Goal: Task Accomplishment & Management: Use online tool/utility

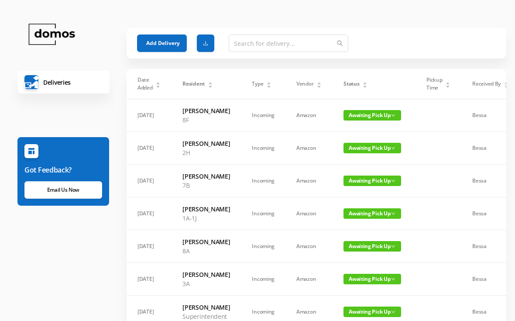
click at [374, 186] on span "Awaiting Pick Up" at bounding box center [372, 180] width 58 height 10
click at [369, 222] on link "Picked Up" at bounding box center [371, 225] width 57 height 14
click at [367, 80] on div "Status" at bounding box center [355, 84] width 24 height 8
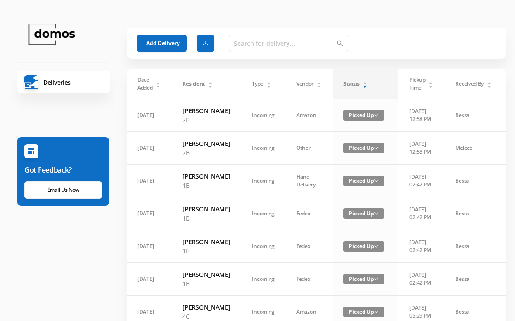
click at [364, 86] on div "Status" at bounding box center [355, 84] width 24 height 8
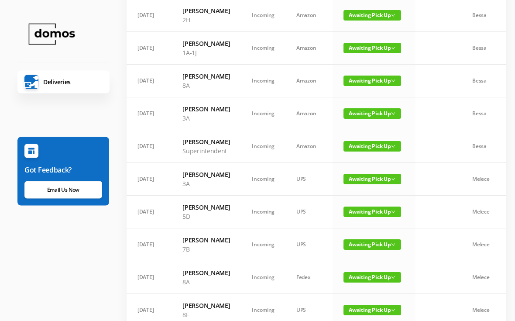
scroll to position [133, 0]
click at [375, 119] on span "Awaiting Pick Up" at bounding box center [372, 113] width 58 height 10
click at [373, 173] on link "Picked Up" at bounding box center [371, 172] width 57 height 14
click at [371, 151] on span "Awaiting Pick Up" at bounding box center [372, 146] width 58 height 10
click at [366, 213] on link "Picked Up" at bounding box center [371, 214] width 57 height 14
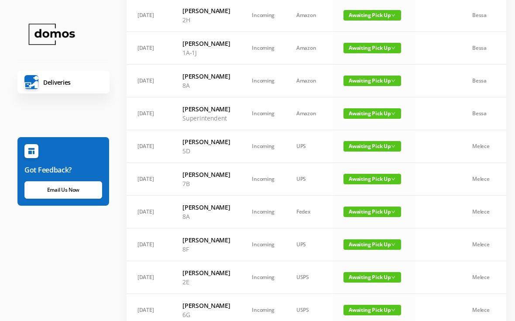
click at [376, 151] on span "Awaiting Pick Up" at bounding box center [372, 146] width 58 height 10
click at [365, 213] on link "Picked Up" at bounding box center [371, 214] width 57 height 14
click at [378, 119] on span "Awaiting Pick Up" at bounding box center [372, 113] width 58 height 10
click at [371, 179] on link "Picked Up" at bounding box center [371, 176] width 57 height 14
click at [363, 119] on span "Awaiting Pick Up" at bounding box center [372, 113] width 58 height 10
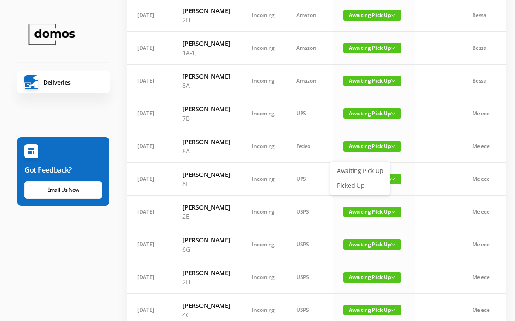
click at [361, 185] on link "Picked Up" at bounding box center [360, 186] width 57 height 14
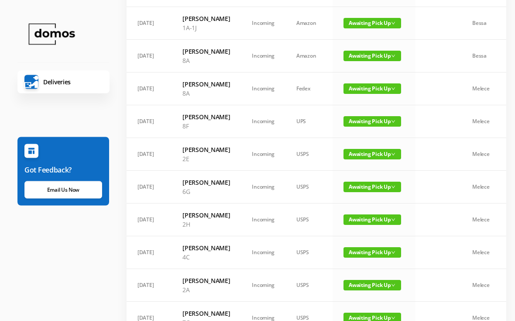
scroll to position [158, 0]
click at [357, 94] on span "Awaiting Pick Up" at bounding box center [372, 88] width 58 height 10
click at [356, 165] on link "Picked Up" at bounding box center [360, 161] width 57 height 14
click at [362, 94] on span "Awaiting Pick Up" at bounding box center [372, 88] width 58 height 10
click at [357, 161] on link "Picked Up" at bounding box center [360, 161] width 57 height 14
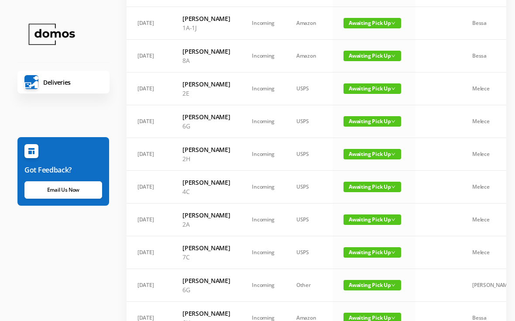
click at [360, 94] on span "Awaiting Pick Up" at bounding box center [372, 88] width 58 height 10
click at [351, 158] on link "Picked Up" at bounding box center [360, 161] width 57 height 14
click at [366, 94] on span "Awaiting Pick Up" at bounding box center [372, 88] width 58 height 10
click at [356, 159] on link "Picked Up" at bounding box center [360, 161] width 57 height 14
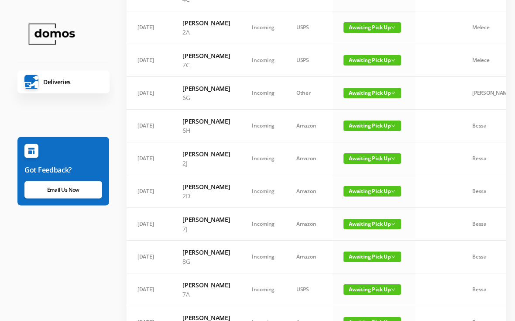
scroll to position [284, 0]
click at [368, 98] on span "Awaiting Pick Up" at bounding box center [372, 93] width 58 height 10
click at [359, 202] on link "Picked Up" at bounding box center [360, 202] width 57 height 14
click at [368, 98] on span "Awaiting Pick Up" at bounding box center [372, 93] width 58 height 10
click at [360, 193] on link "Picked Up" at bounding box center [367, 192] width 57 height 14
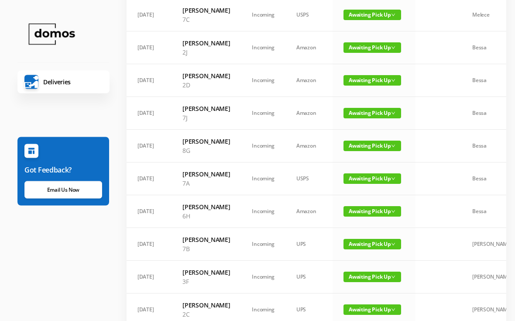
scroll to position [330, 0]
click at [365, 118] on span "Awaiting Pick Up" at bounding box center [372, 113] width 58 height 10
click at [360, 230] on link "Picked Up" at bounding box center [367, 231] width 57 height 14
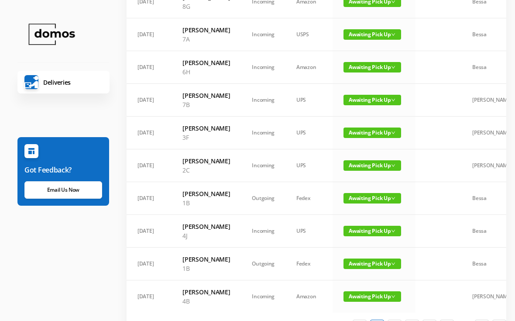
scroll to position [0, 0]
click at [370, 40] on span "Awaiting Pick Up" at bounding box center [372, 34] width 58 height 10
click at [364, 151] on link "Picked Up" at bounding box center [367, 148] width 57 height 14
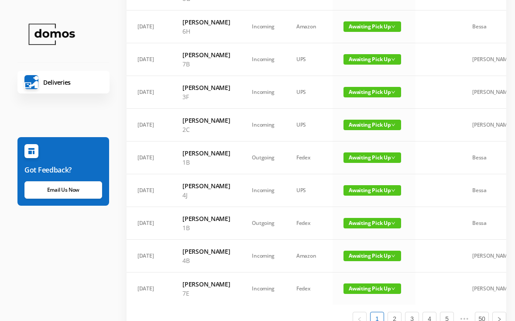
scroll to position [447, 0]
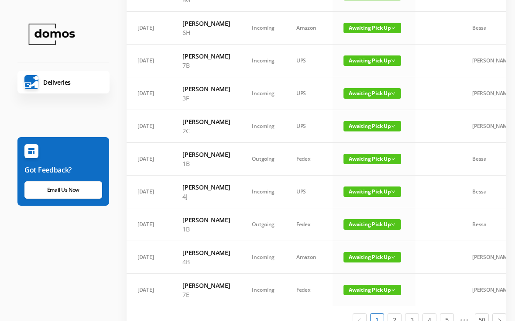
click at [372, 33] on span "Awaiting Pick Up" at bounding box center [372, 28] width 58 height 10
click at [365, 146] on link "Picked Up" at bounding box center [367, 146] width 57 height 14
click at [369, 33] on span "Awaiting Pick Up" at bounding box center [372, 28] width 58 height 10
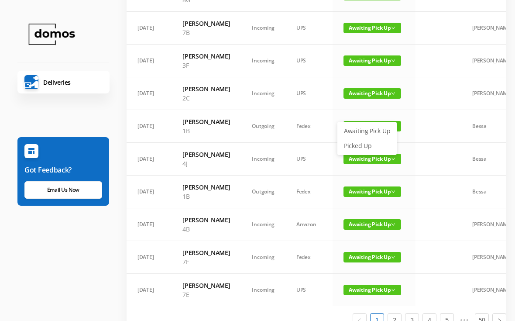
click at [365, 145] on link "Picked Up" at bounding box center [367, 146] width 57 height 14
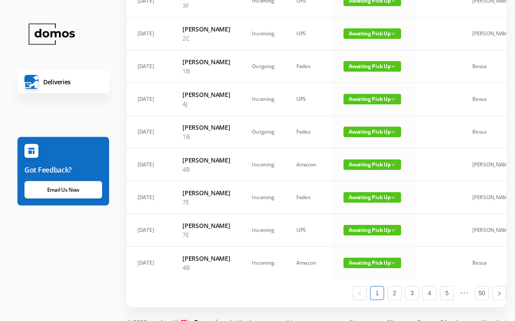
scroll to position [474, 0]
click at [360, 72] on span "Awaiting Pick Up" at bounding box center [372, 66] width 58 height 10
click at [357, 186] on link "Picked Up" at bounding box center [367, 189] width 57 height 14
click at [367, 137] on span "Awaiting Pick Up" at bounding box center [372, 132] width 58 height 10
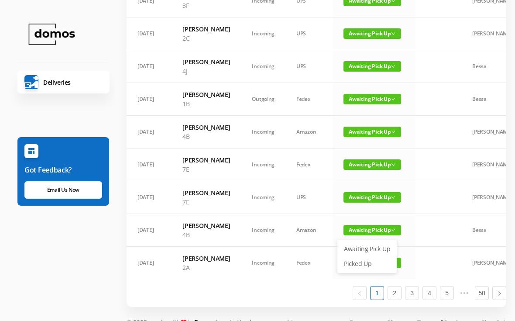
click at [425, 83] on td at bounding box center [438, 66] width 46 height 33
click at [365, 104] on span "Awaiting Pick Up" at bounding box center [372, 99] width 58 height 10
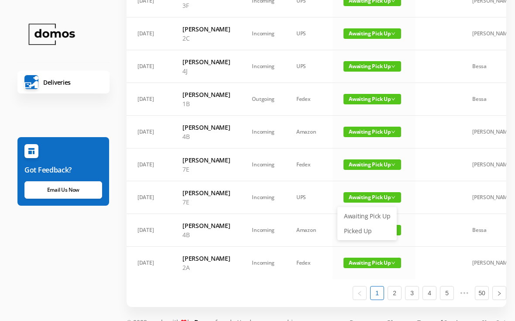
click at [367, 228] on link "Picked Up" at bounding box center [367, 231] width 57 height 14
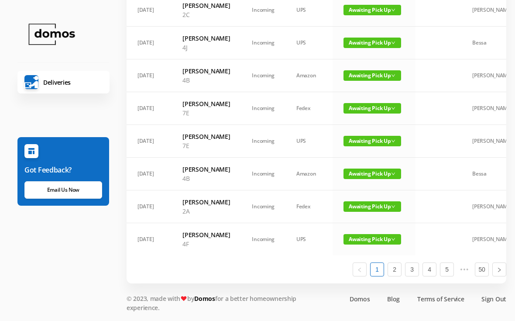
scroll to position [620, 0]
click at [395, 276] on link "2" at bounding box center [394, 269] width 13 height 13
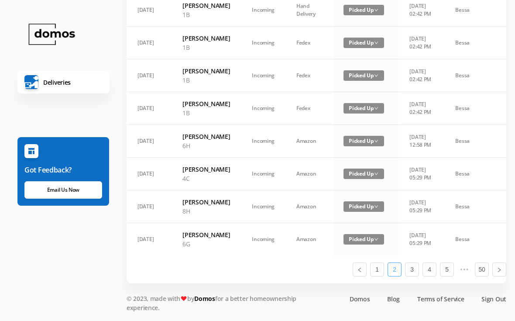
scroll to position [574, 0]
click at [376, 276] on link "1" at bounding box center [377, 269] width 13 height 13
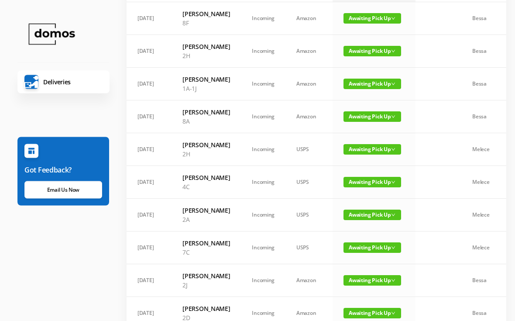
scroll to position [97, 0]
click at [362, 187] on span "Awaiting Pick Up" at bounding box center [372, 182] width 58 height 10
click at [427, 133] on td at bounding box center [438, 116] width 46 height 33
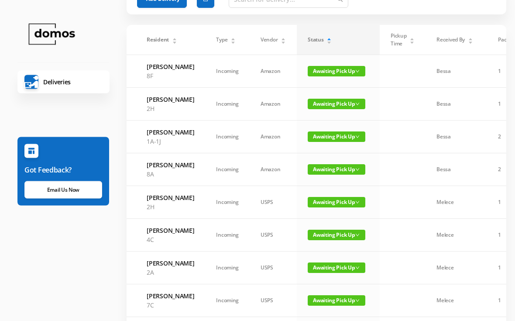
scroll to position [0, 0]
